Goal: Information Seeking & Learning: Learn about a topic

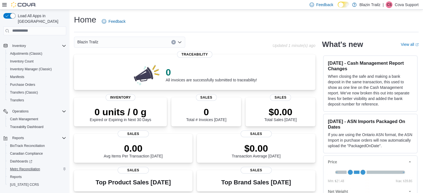
scroll to position [94, 0]
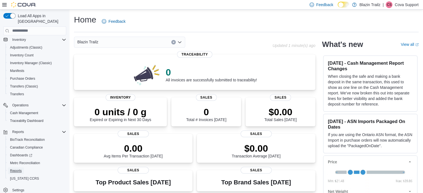
drag, startPoint x: 21, startPoint y: 165, endPoint x: 68, endPoint y: 151, distance: 49.9
click at [21, 169] on span "Reports" at bounding box center [16, 171] width 12 height 4
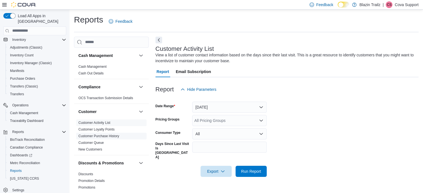
click at [99, 134] on link "Customer Purchase History" at bounding box center [98, 136] width 41 height 4
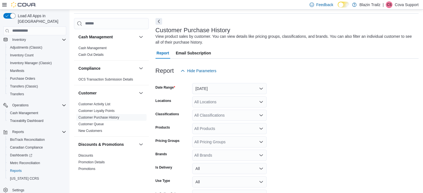
scroll to position [53, 0]
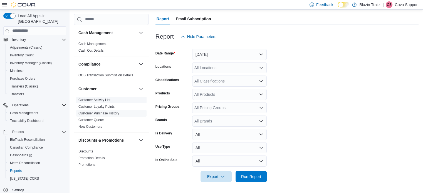
click at [95, 101] on link "Customer Activity List" at bounding box center [94, 100] width 32 height 4
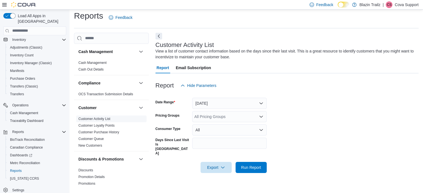
scroll to position [4, 0]
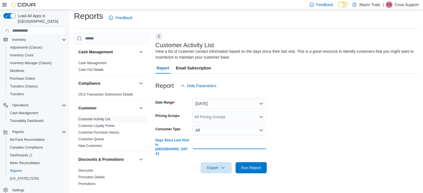
click at [228, 147] on input "Days Since Last Visit Is [GEOGRAPHIC_DATA]" at bounding box center [229, 143] width 74 height 11
type input "**"
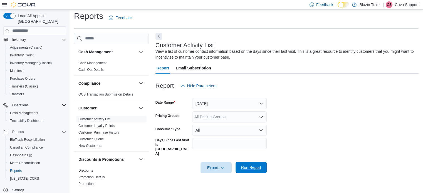
click at [247, 165] on span "Run Report" at bounding box center [251, 168] width 20 height 6
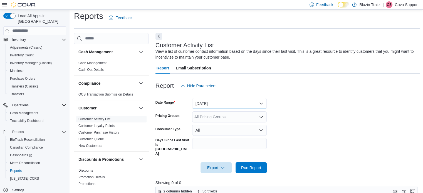
click at [263, 100] on button "[DATE]" at bounding box center [229, 103] width 74 height 11
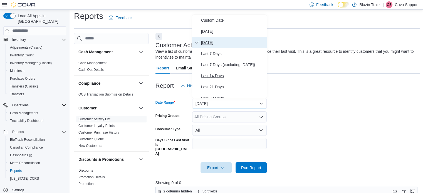
scroll to position [83, 0]
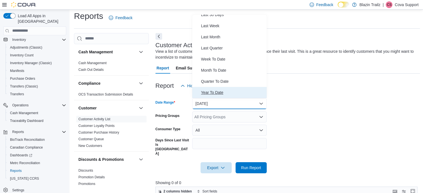
click at [224, 91] on span "Year To Date" at bounding box center [232, 92] width 63 height 7
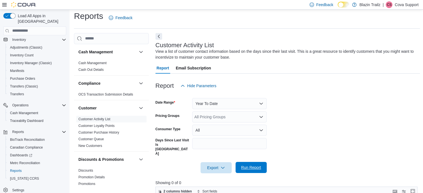
click at [261, 162] on span "Run Report" at bounding box center [251, 167] width 24 height 11
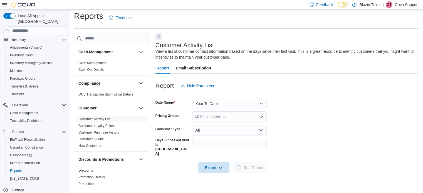
scroll to position [96, 0]
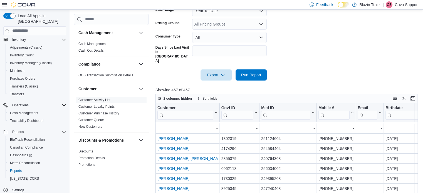
click at [299, 40] on form "Date Range Year To Date Pricing Groups All Pricing Groups Consumer Type All Day…" at bounding box center [287, 40] width 265 height 82
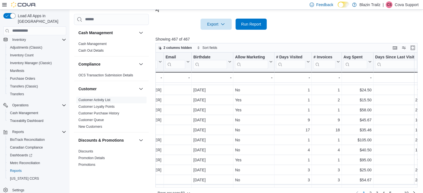
scroll to position [398, 192]
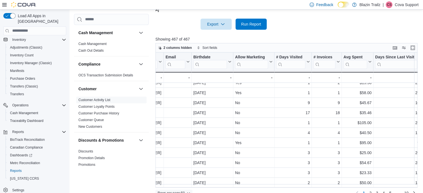
click at [187, 190] on span "Rows per page : 50" at bounding box center [174, 193] width 33 height 7
click at [176, 172] on span "100 rows" at bounding box center [181, 173] width 18 height 4
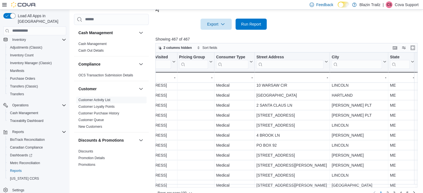
scroll to position [110, 530]
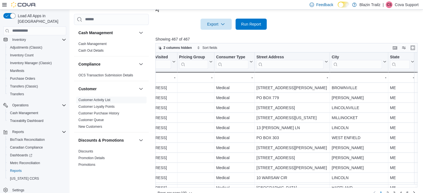
click at [377, 30] on div at bounding box center [287, 33] width 265 height 7
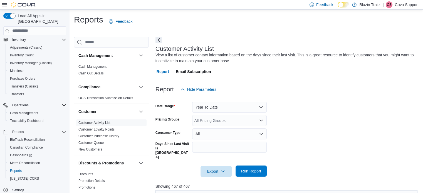
click at [256, 168] on span "Run Report" at bounding box center [251, 171] width 20 height 6
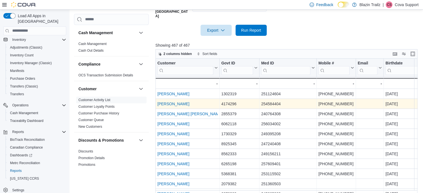
scroll to position [147, 0]
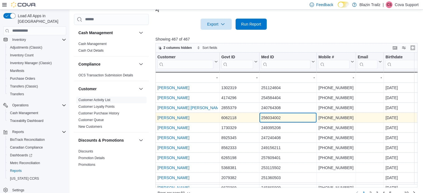
drag, startPoint x: 302, startPoint y: 109, endPoint x: 311, endPoint y: 108, distance: 9.8
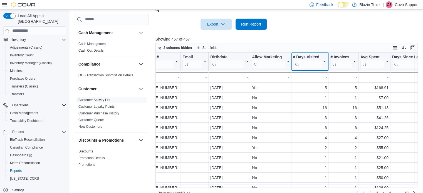
click at [316, 54] on div "# Days Visited" at bounding box center [307, 56] width 29 height 5
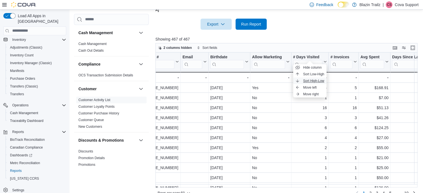
click at [315, 78] on button "Sort High-Low" at bounding box center [309, 81] width 33 height 7
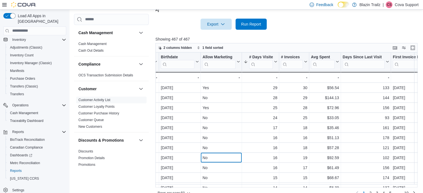
scroll to position [0, 225]
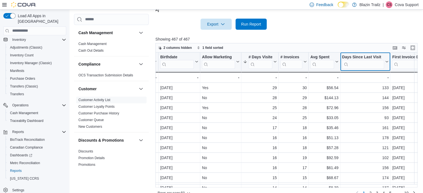
click at [356, 54] on div "Days Since Last Visit" at bounding box center [363, 56] width 42 height 5
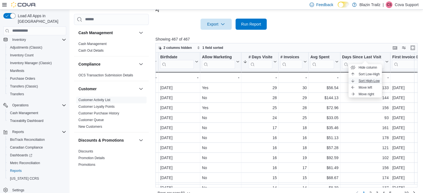
click at [368, 80] on span "Sort High-Low" at bounding box center [368, 81] width 21 height 4
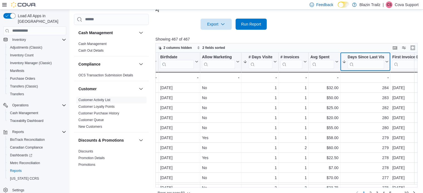
click at [374, 54] on div "Days Since Last Visit" at bounding box center [365, 56] width 37 height 5
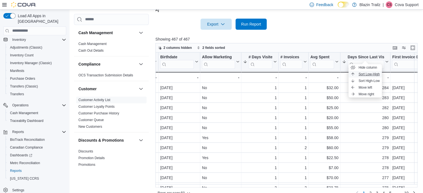
click at [372, 74] on span "Sort Low-High" at bounding box center [368, 74] width 21 height 4
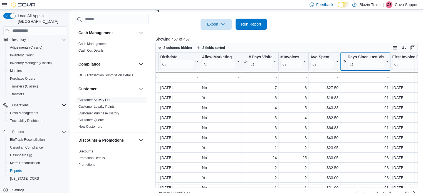
scroll to position [54, 0]
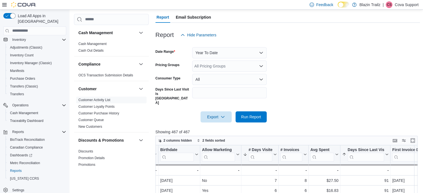
click at [414, 2] on p "Cova Support" at bounding box center [406, 4] width 24 height 7
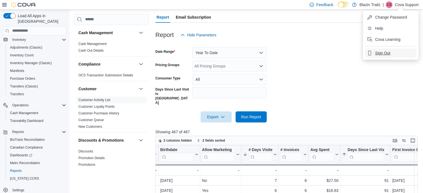
click at [387, 50] on span "Sign Out" at bounding box center [382, 53] width 15 height 6
